Goal: Go to known website: Access a specific website the user already knows

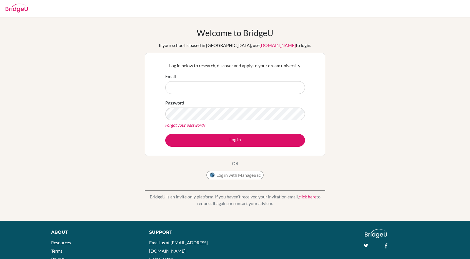
click at [235, 179] on div "Log in with ManageBac" at bounding box center [234, 176] width 57 height 11
click at [237, 178] on button "Log in with ManageBac" at bounding box center [234, 175] width 57 height 8
type input "[EMAIL_ADDRESS][DOMAIN_NAME]"
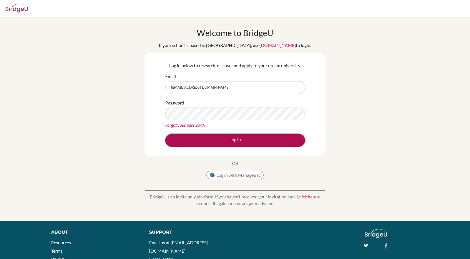
click at [190, 143] on button "Log in" at bounding box center [235, 140] width 140 height 13
